Goal: Obtain resource: Download file/media

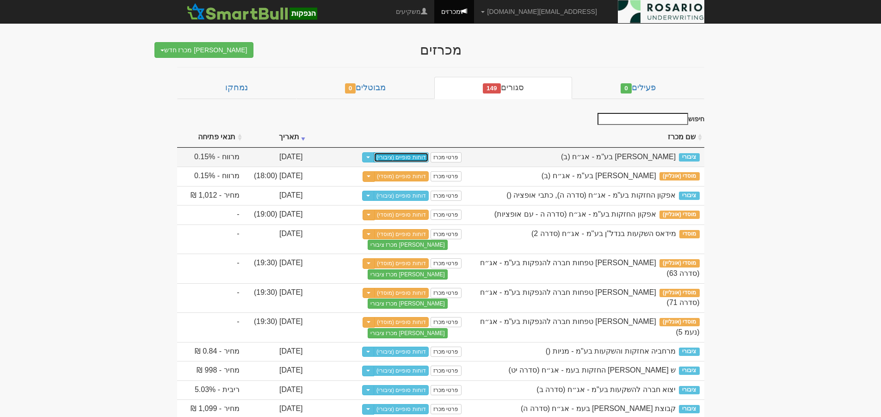
click at [420, 156] on link "דוחות סופיים (ציבורי)" at bounding box center [401, 157] width 55 height 10
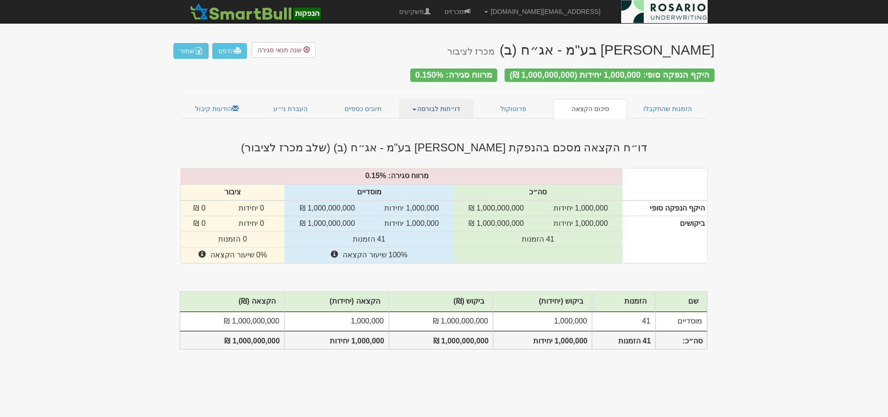
click at [445, 107] on link "דו״חות לבורסה" at bounding box center [436, 108] width 75 height 19
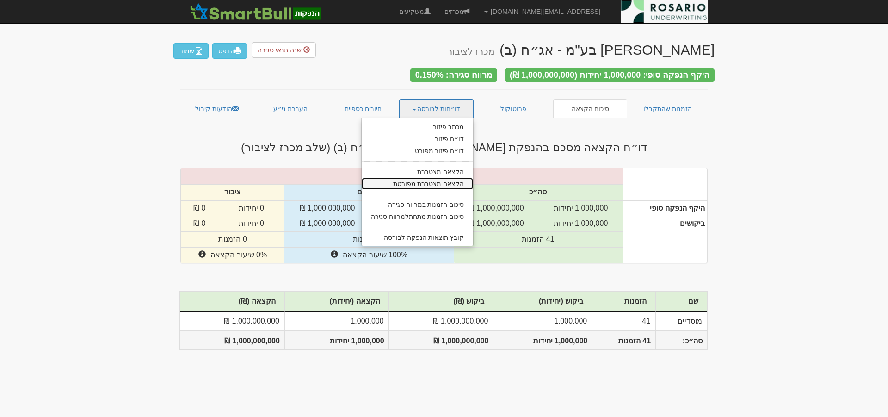
click at [452, 178] on link "הקצאה מצטברת מפורטת" at bounding box center [418, 184] width 112 height 12
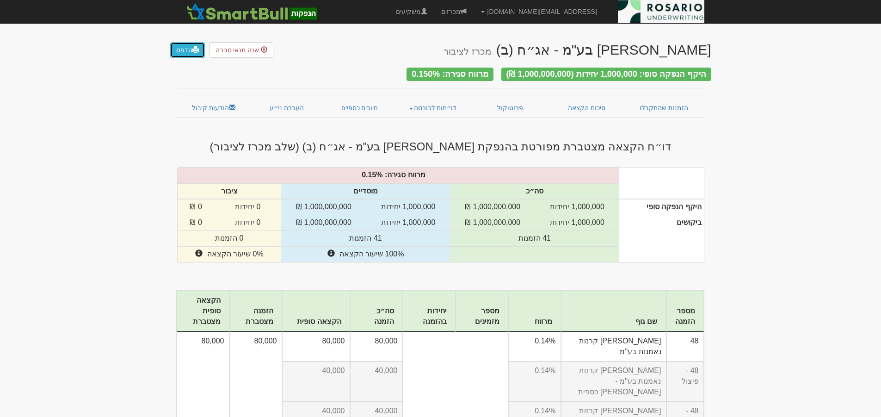
click at [189, 49] on link "הדפס" at bounding box center [187, 50] width 35 height 16
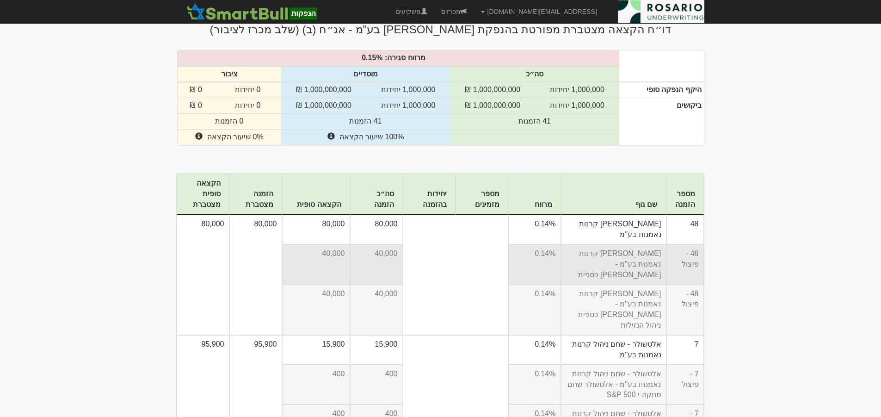
scroll to position [127, 0]
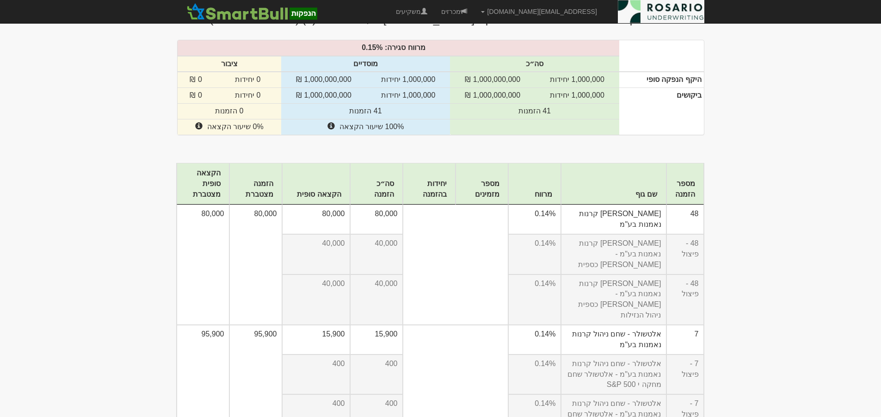
click at [692, 192] on th "מספר הזמנה" at bounding box center [685, 184] width 37 height 42
click at [689, 183] on th "מספר הזמנה" at bounding box center [685, 184] width 37 height 42
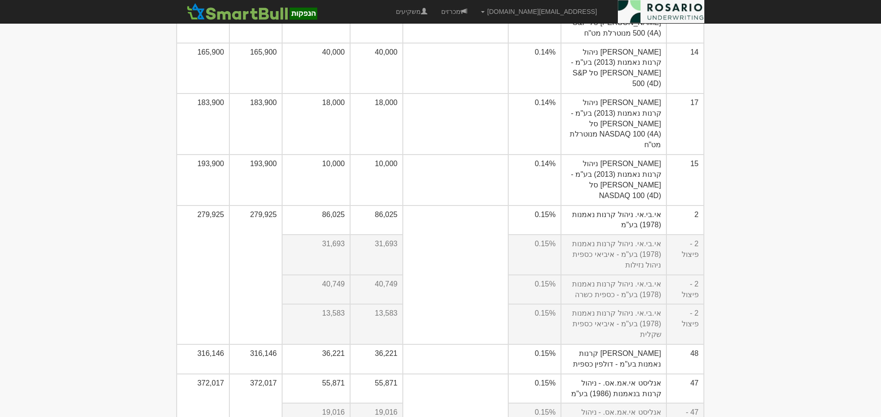
scroll to position [0, 0]
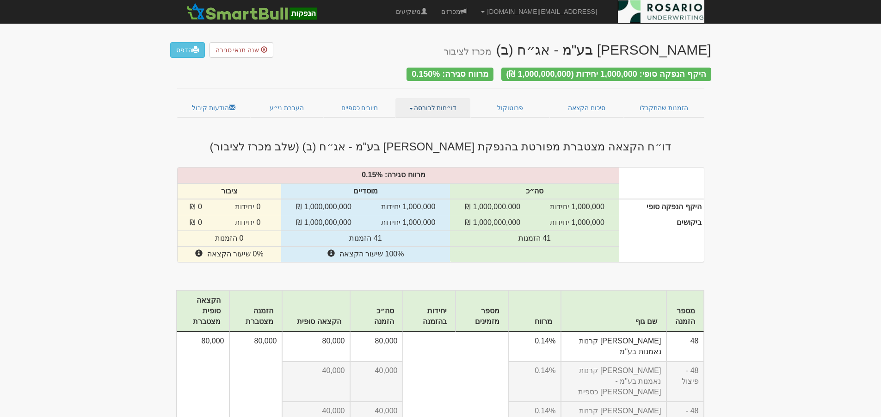
click at [419, 104] on link "דו״חות לבורסה" at bounding box center [433, 107] width 75 height 19
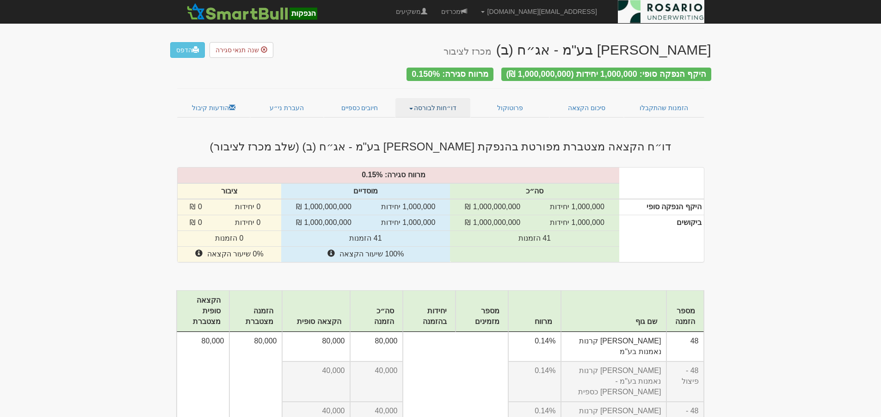
click at [443, 101] on link "דו״חות לבורסה" at bounding box center [433, 107] width 75 height 19
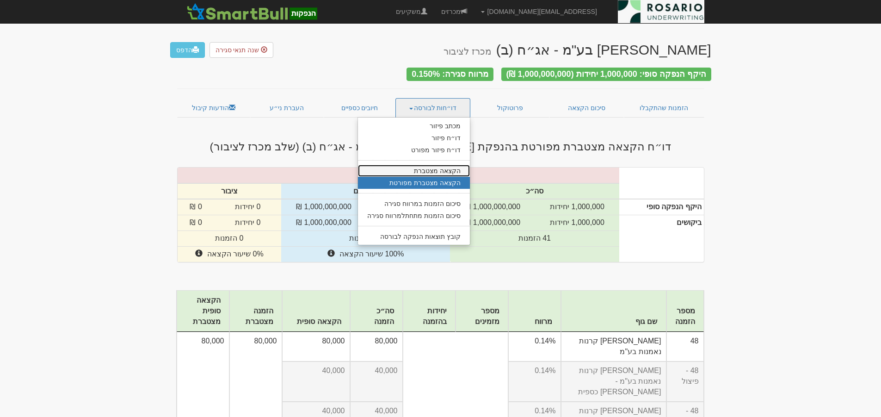
click at [438, 165] on link "הקצאה מצטברת" at bounding box center [414, 171] width 112 height 12
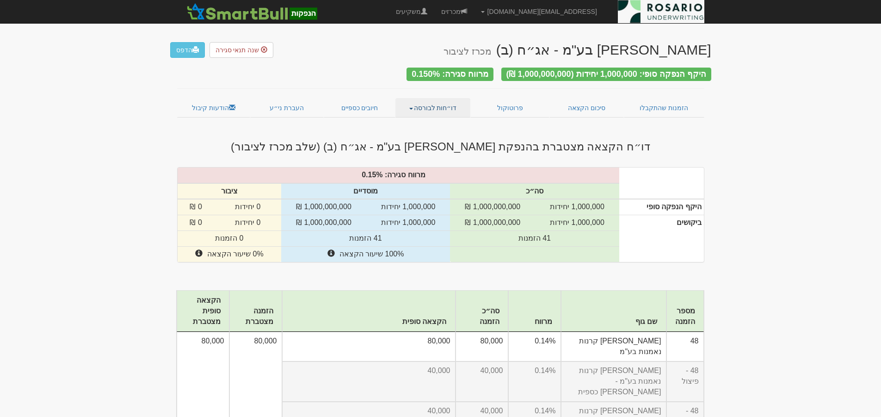
click at [448, 103] on link "דו״חות לבורסה" at bounding box center [433, 107] width 75 height 19
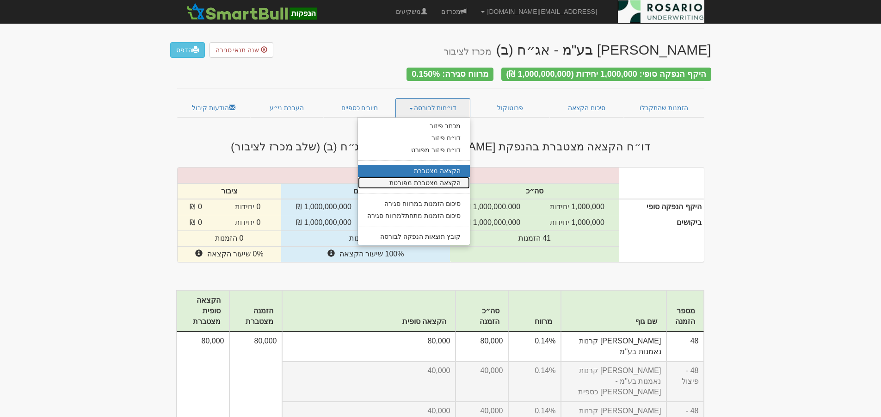
click at [441, 179] on link "הקצאה מצטברת מפורטת" at bounding box center [414, 183] width 112 height 12
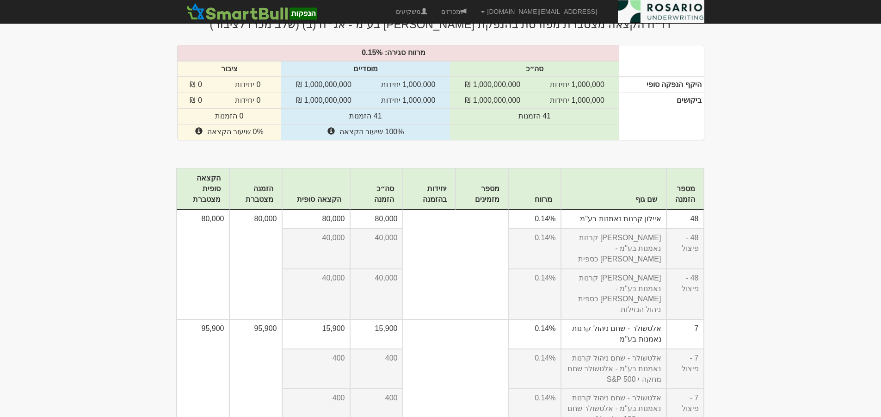
scroll to position [46, 0]
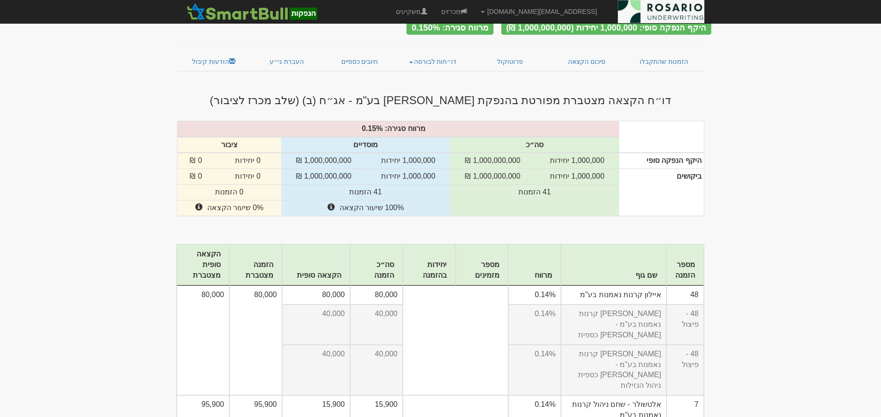
click at [687, 259] on th "מספר הזמנה" at bounding box center [685, 265] width 37 height 42
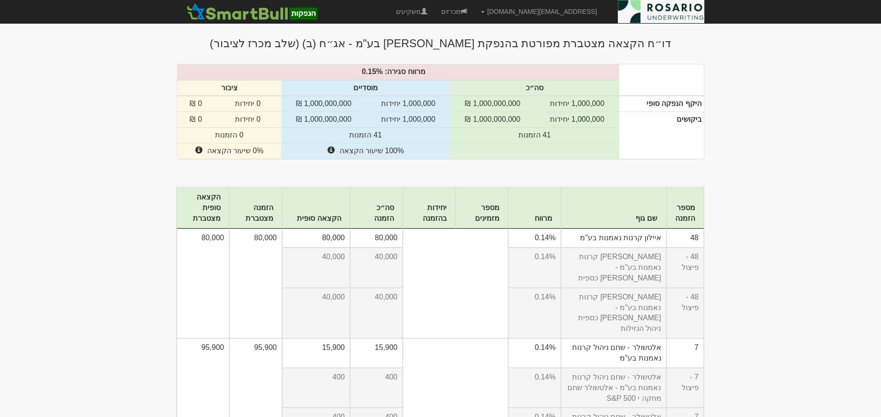
scroll to position [0, 0]
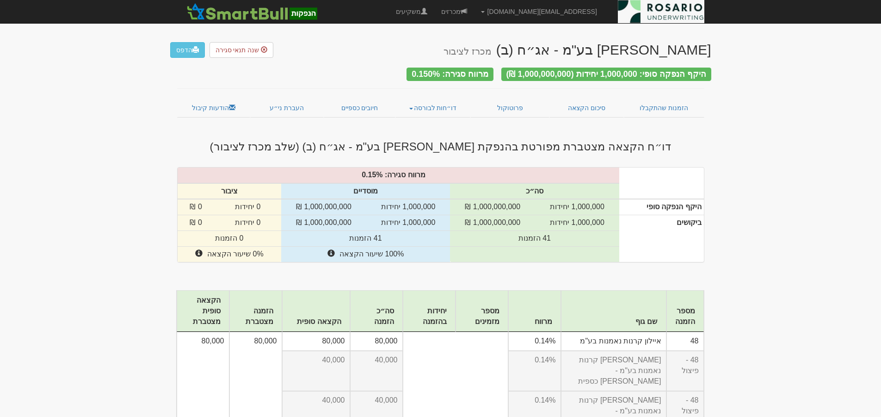
click at [696, 302] on th "מספר הזמנה" at bounding box center [685, 311] width 37 height 42
click at [415, 103] on link "דו״חות לבורסה" at bounding box center [433, 107] width 75 height 19
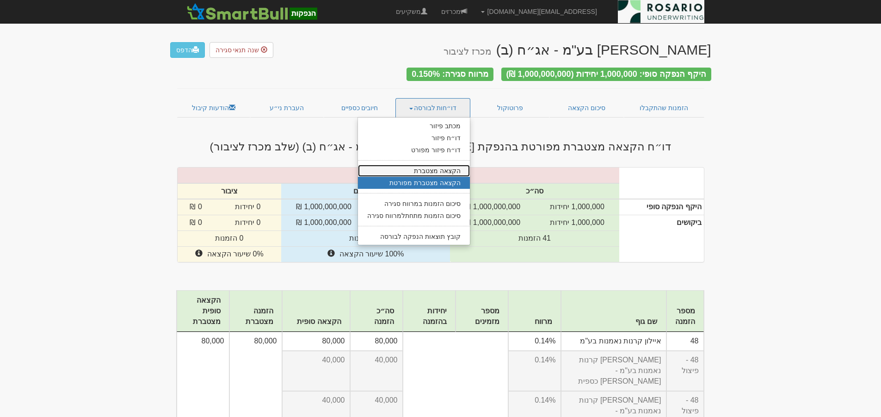
click at [432, 165] on link "הקצאה מצטברת" at bounding box center [414, 171] width 112 height 12
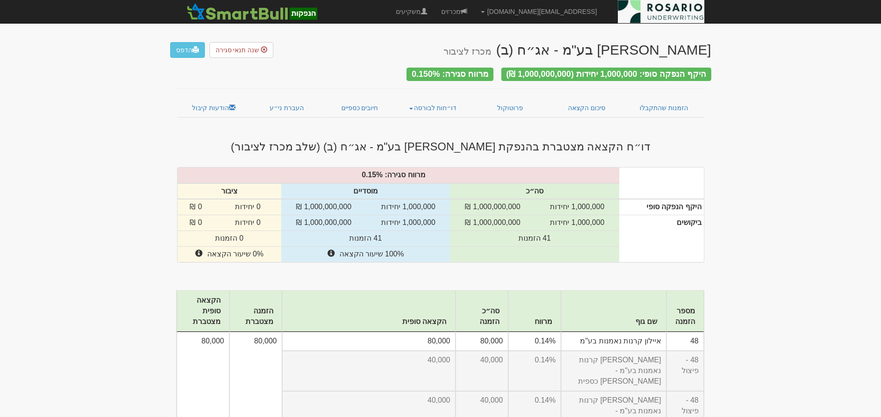
click at [680, 311] on th "מספר הזמנה" at bounding box center [685, 311] width 37 height 42
click at [433, 103] on link "דו״חות לבורסה" at bounding box center [433, 107] width 75 height 19
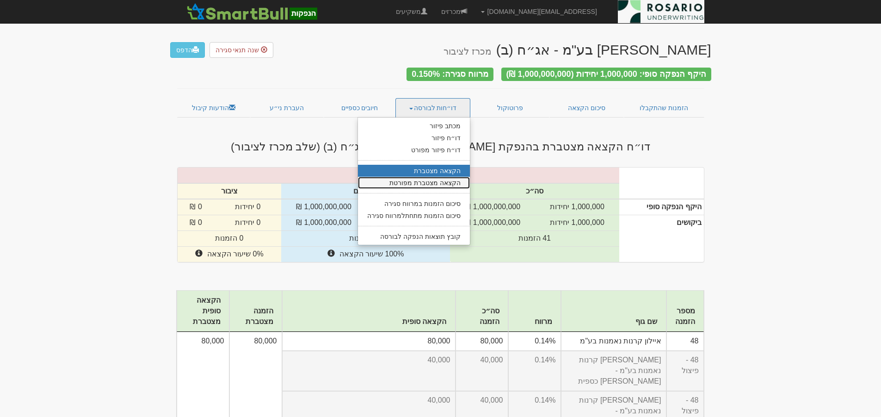
click at [432, 177] on link "הקצאה מצטברת מפורטת" at bounding box center [414, 183] width 112 height 12
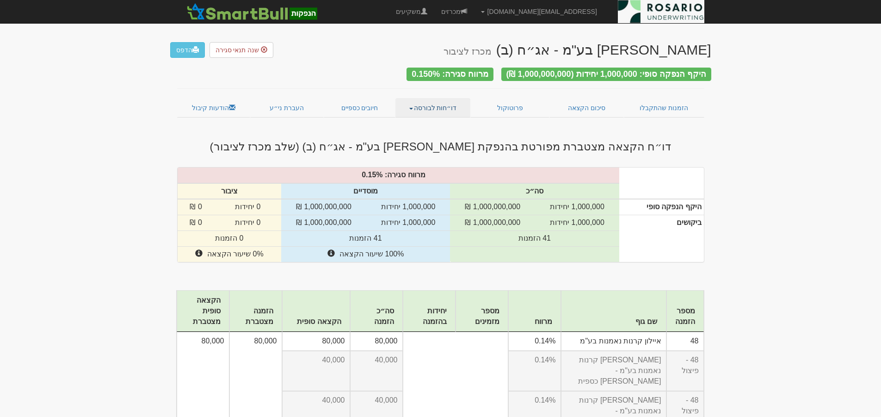
click at [420, 103] on link "דו״חות לבורסה" at bounding box center [433, 107] width 75 height 19
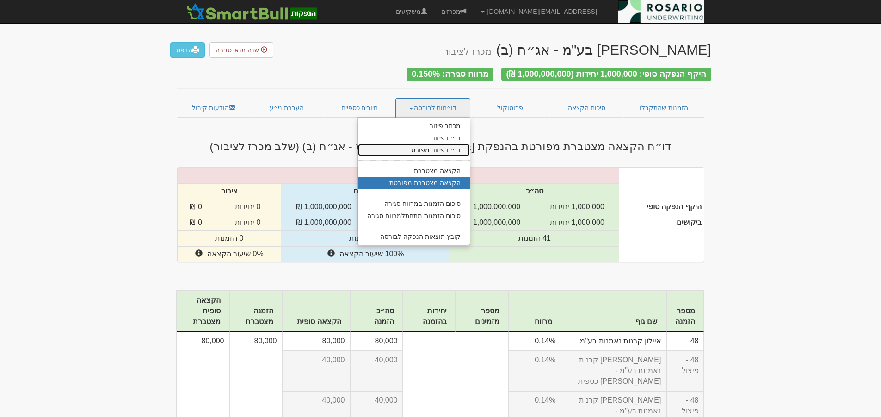
click at [451, 144] on link "דו״ח פיזור מפורט" at bounding box center [414, 150] width 112 height 12
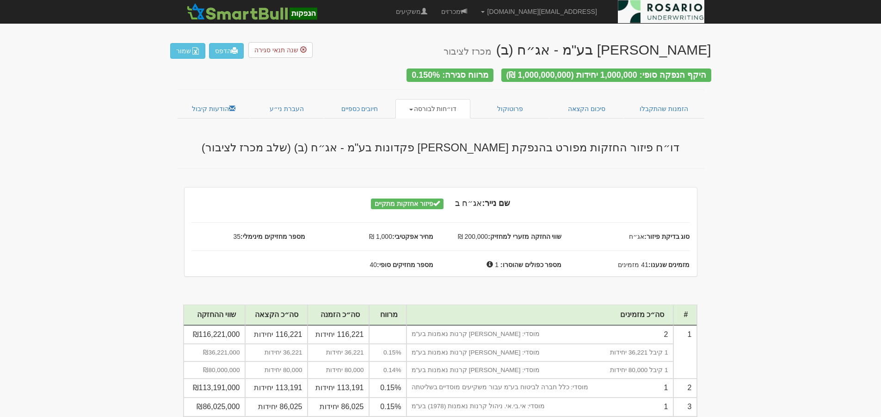
click at [427, 101] on link "דו״חות לבורסה" at bounding box center [433, 108] width 75 height 19
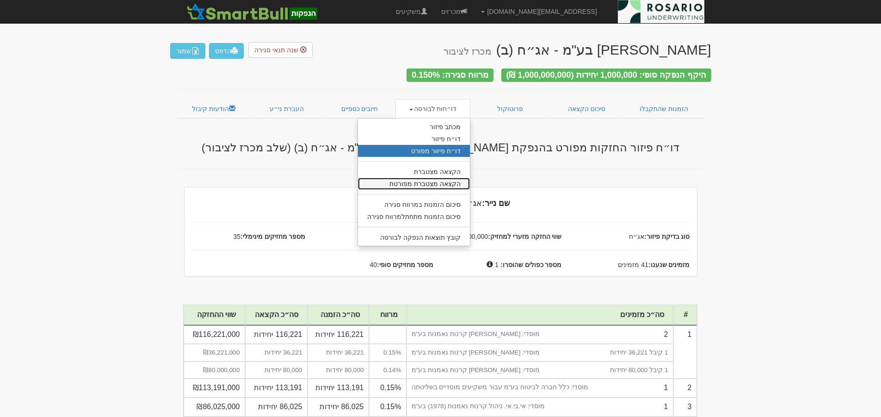
click at [449, 179] on link "הקצאה מצטברת מפורטת" at bounding box center [414, 184] width 112 height 12
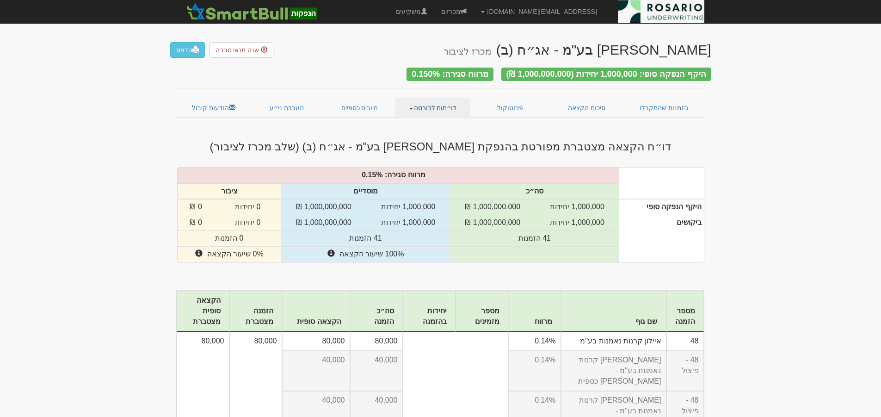
click at [417, 102] on link "דו״חות לבורסה" at bounding box center [433, 107] width 75 height 19
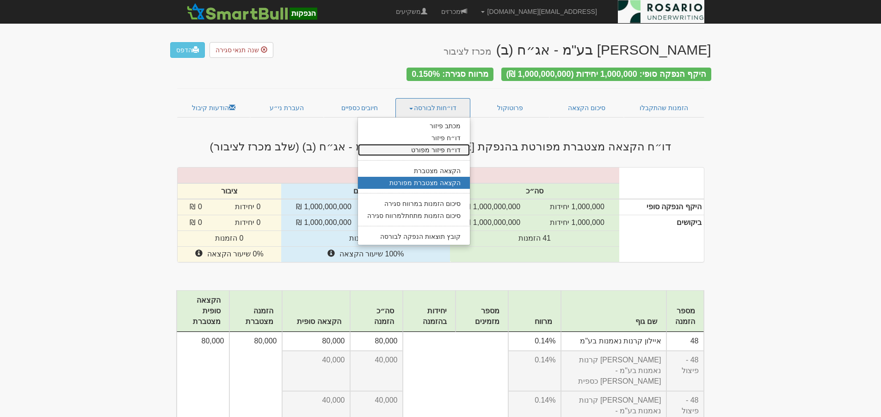
click at [444, 145] on link "דו״ח פיזור מפורט" at bounding box center [414, 150] width 112 height 12
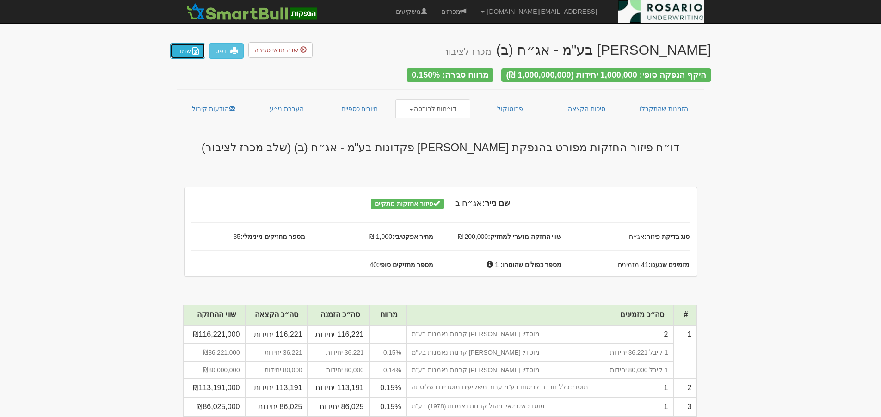
click at [193, 50] on img "button" at bounding box center [195, 50] width 7 height 7
click at [413, 109] on span at bounding box center [411, 110] width 4 height 2
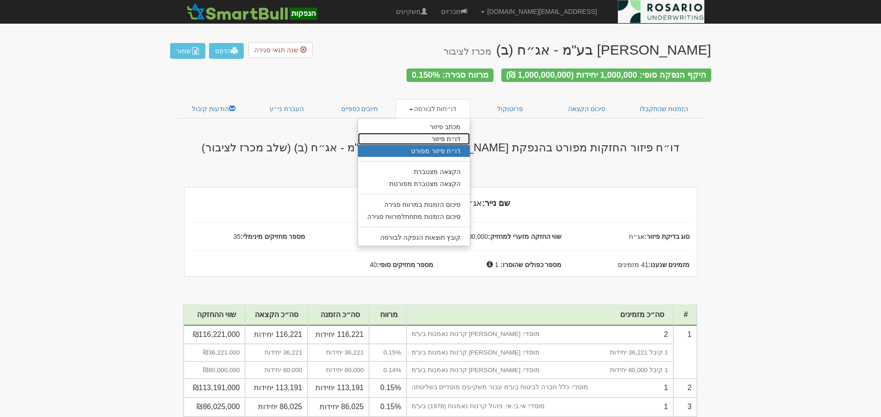
click at [438, 135] on link "דו״ח פיזור" at bounding box center [414, 139] width 112 height 12
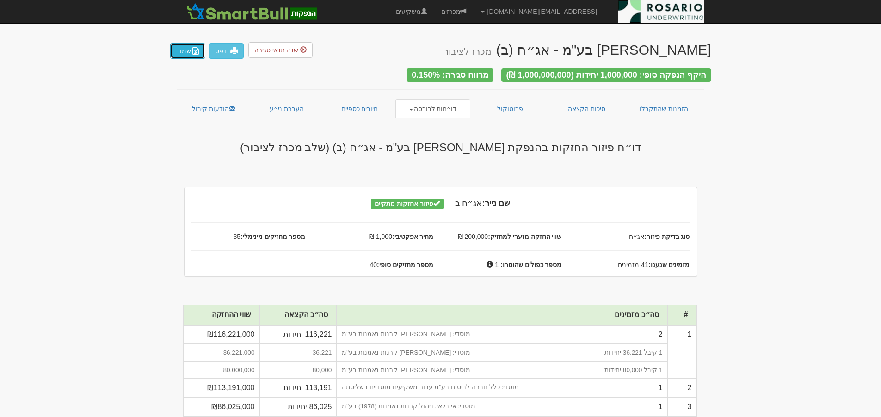
click at [188, 49] on button "שמור" at bounding box center [187, 51] width 35 height 16
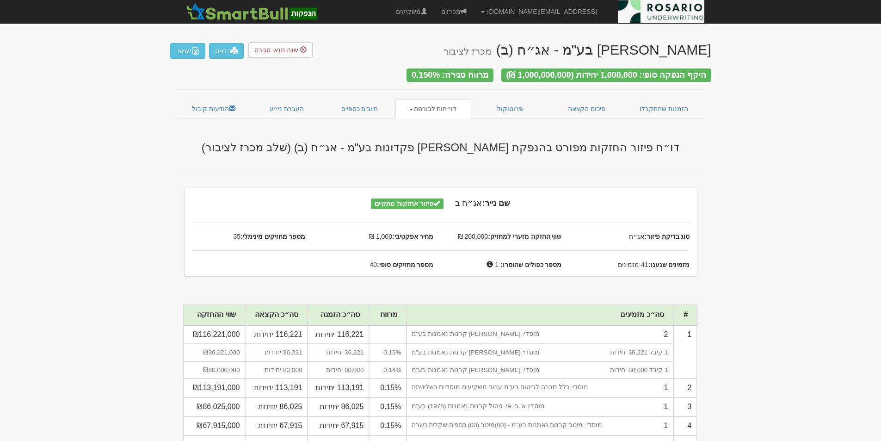
click at [417, 106] on link "דו״חות לבורסה" at bounding box center [433, 108] width 75 height 19
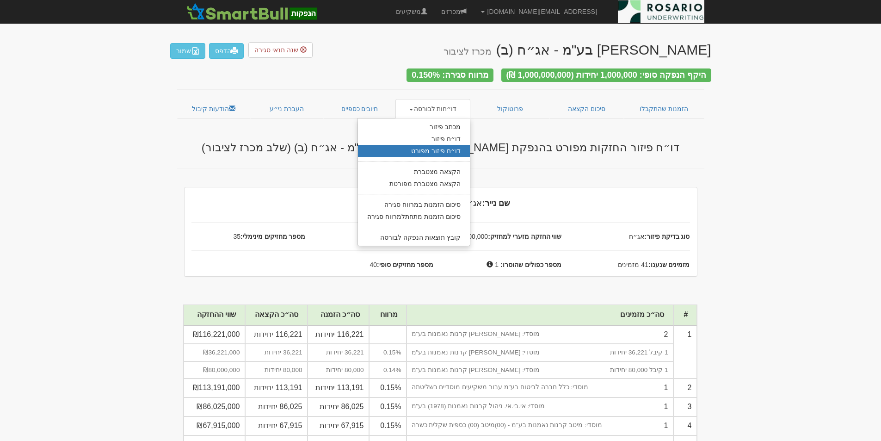
click at [439, 146] on link "דו״ח פיזור מפורט" at bounding box center [414, 151] width 112 height 12
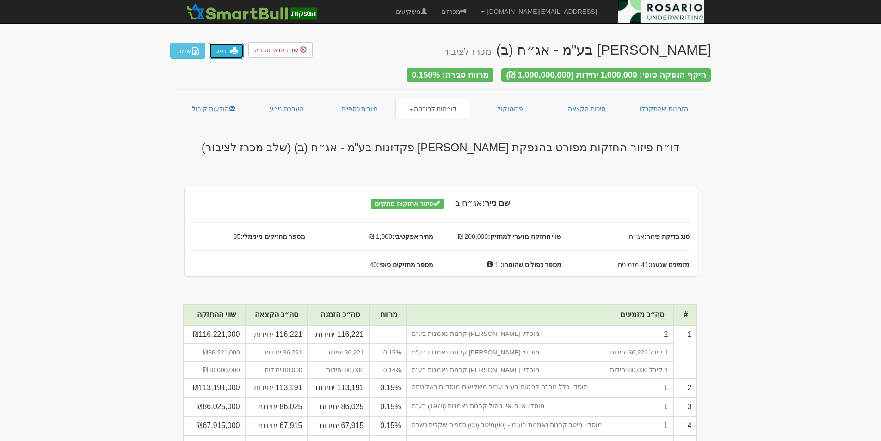
click at [226, 51] on link "הדפס" at bounding box center [226, 51] width 35 height 16
